Goal: Transaction & Acquisition: Purchase product/service

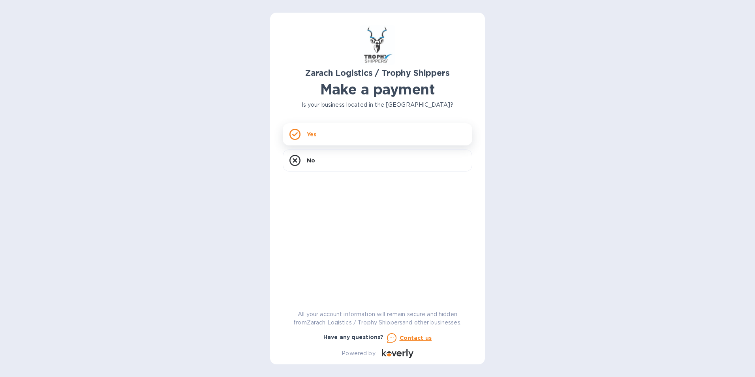
click at [315, 134] on p "Yes" at bounding box center [311, 134] width 9 height 8
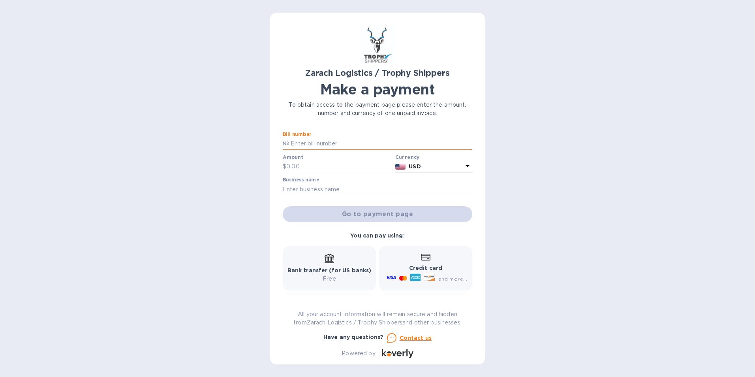
click at [317, 146] on input "text" at bounding box center [380, 144] width 183 height 12
type input "B00174108"
click at [299, 167] on input "text" at bounding box center [339, 167] width 106 height 12
type input "2,461.56"
click at [303, 192] on input "text" at bounding box center [377, 189] width 189 height 12
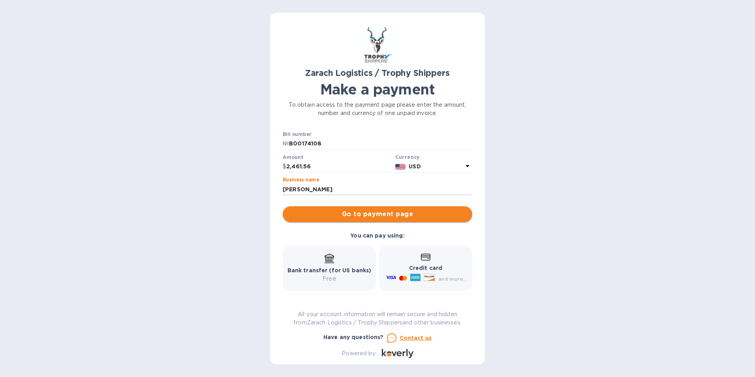
type input "[PERSON_NAME]"
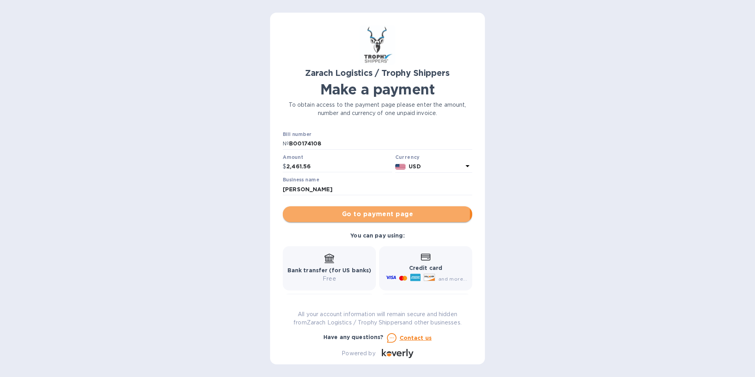
click at [344, 213] on span "Go to payment page" at bounding box center [377, 213] width 177 height 9
